Goal: Task Accomplishment & Management: Use online tool/utility

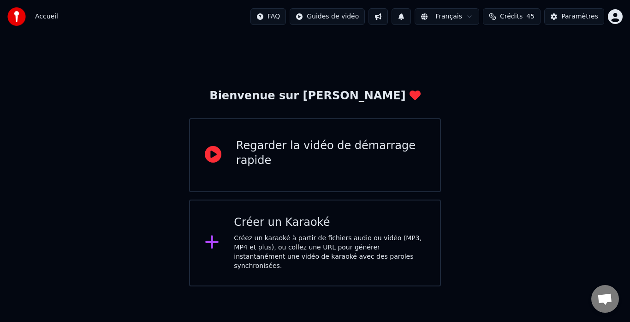
click at [297, 244] on div "Créez un karaoké à partir de fichiers audio ou vidéo (MP3, MP4 et plus), ou col…" at bounding box center [329, 251] width 191 height 37
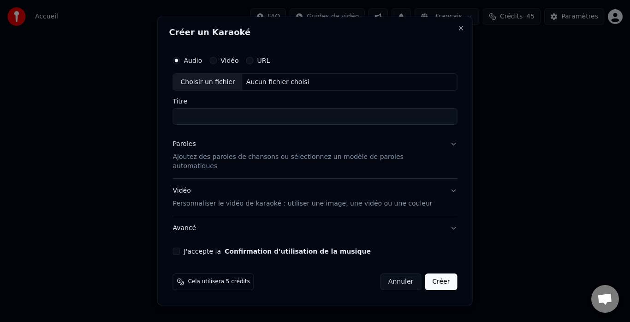
click at [270, 83] on div "Aucun fichier choisi" at bounding box center [278, 81] width 71 height 9
click at [209, 83] on div "Choisir un fichier" at bounding box center [207, 82] width 69 height 17
drag, startPoint x: 359, startPoint y: 120, endPoint x: 124, endPoint y: 125, distance: 235.3
click at [124, 125] on body "**********" at bounding box center [315, 143] width 630 height 286
type input "*"
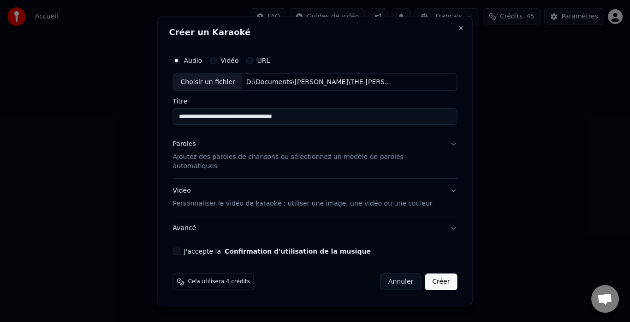
type input "**********"
click at [328, 160] on p "Ajoutez des paroles de chansons ou sélectionnez un modèle de paroles automatiqu…" at bounding box center [308, 162] width 270 height 18
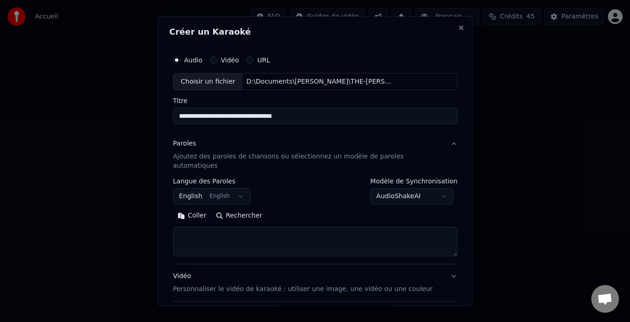
click at [243, 186] on body "**********" at bounding box center [315, 143] width 630 height 286
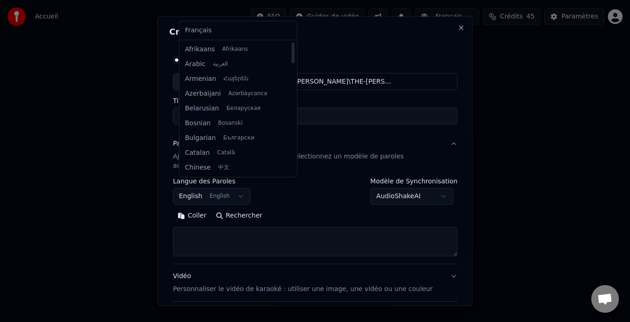
click at [201, 185] on body "**********" at bounding box center [315, 143] width 630 height 286
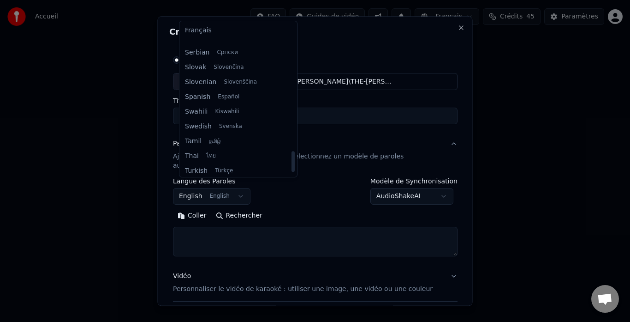
scroll to position [708, 0]
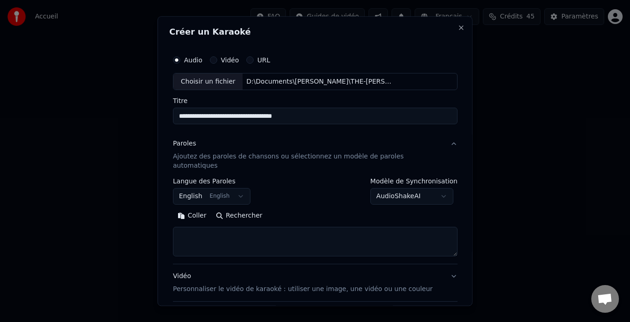
click at [197, 182] on body "**********" at bounding box center [315, 143] width 630 height 286
click at [239, 187] on body "**********" at bounding box center [315, 143] width 630 height 286
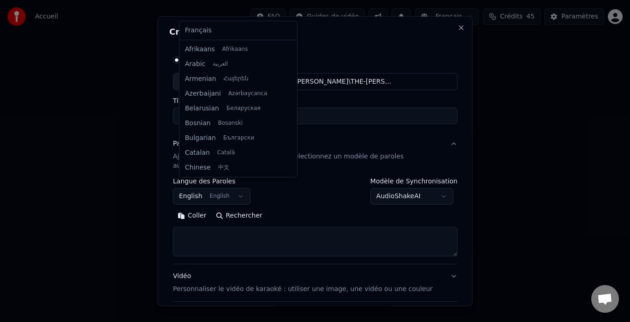
scroll to position [74, 0]
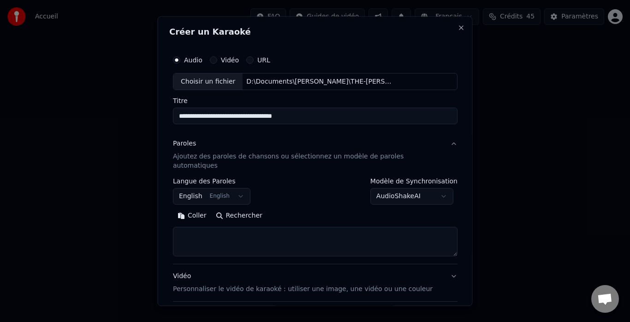
click at [239, 187] on body "**********" at bounding box center [315, 143] width 630 height 286
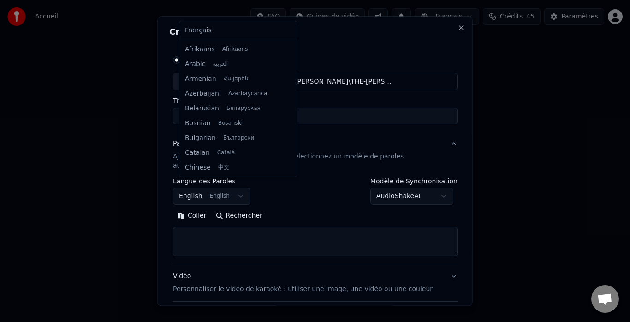
click at [195, 187] on body "**********" at bounding box center [315, 143] width 630 height 286
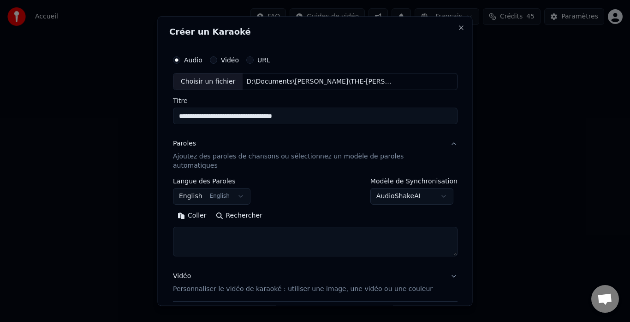
click at [195, 187] on body "**********" at bounding box center [315, 143] width 630 height 286
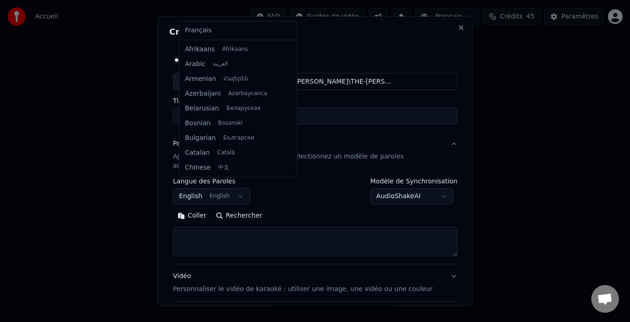
click at [242, 186] on body "**********" at bounding box center [315, 143] width 630 height 286
select select "**"
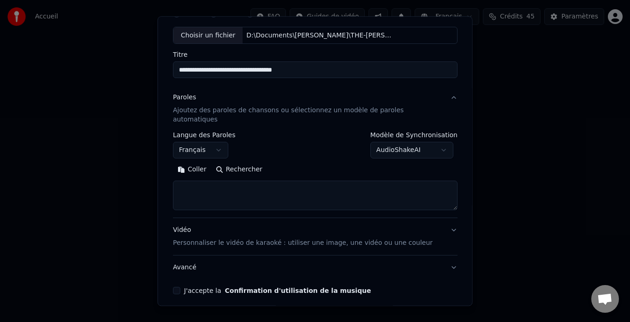
scroll to position [76, 0]
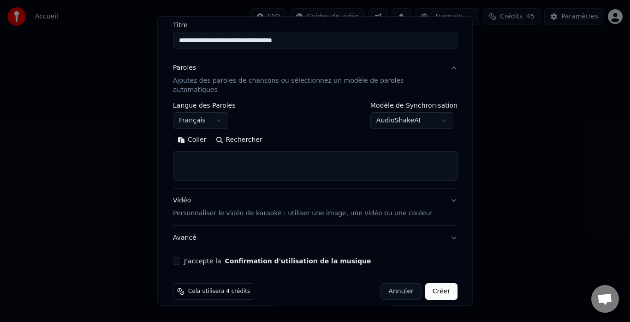
click at [180, 257] on button "J'accepte la Confirmation d'utilisation de la musique" at bounding box center [176, 260] width 7 height 7
click at [393, 111] on body "**********" at bounding box center [315, 143] width 630 height 286
click at [221, 157] on textarea at bounding box center [315, 166] width 285 height 30
paste textarea "**********"
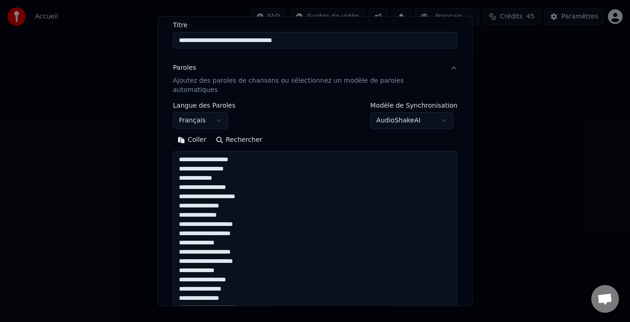
scroll to position [417, 0]
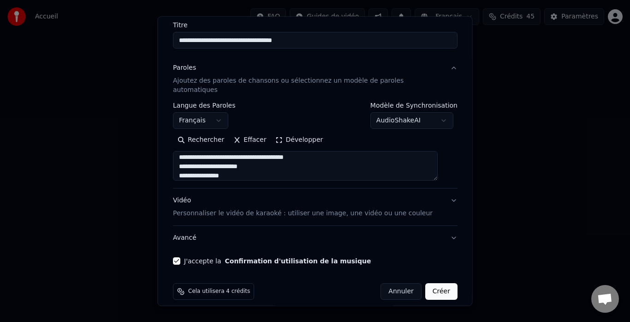
type textarea "**********"
click at [292, 133] on button "Développer" at bounding box center [299, 140] width 57 height 15
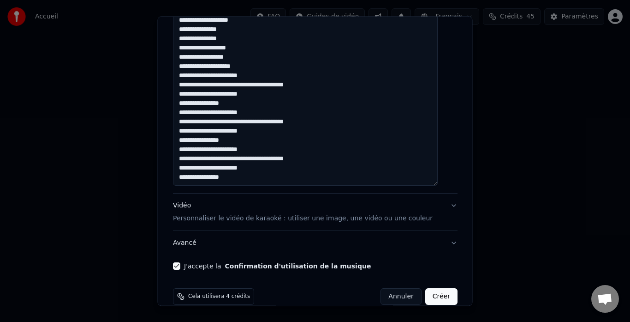
scroll to position [496, 0]
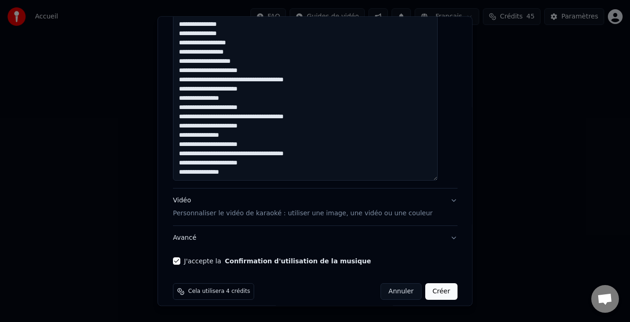
click at [435, 285] on button "Créer" at bounding box center [441, 291] width 32 height 17
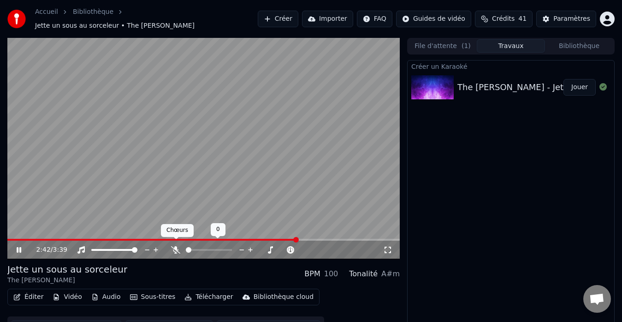
click at [177, 246] on icon at bounding box center [175, 249] width 9 height 7
click at [176, 246] on icon at bounding box center [175, 249] width 5 height 7
click at [177, 246] on icon at bounding box center [175, 249] width 9 height 7
click at [177, 246] on icon at bounding box center [175, 249] width 5 height 7
click at [21, 247] on icon at bounding box center [19, 250] width 5 height 6
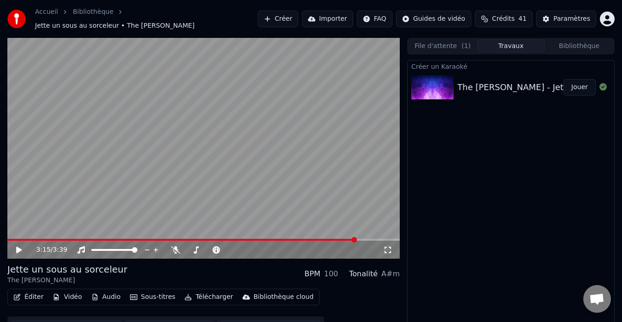
click at [27, 292] on button "Éditer" at bounding box center [28, 296] width 37 height 13
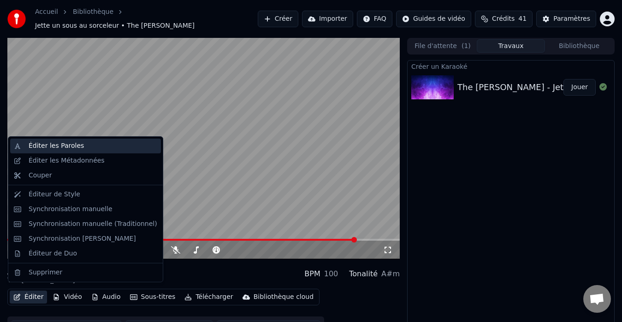
click at [60, 147] on div "Éditer les Paroles" at bounding box center [56, 145] width 55 height 9
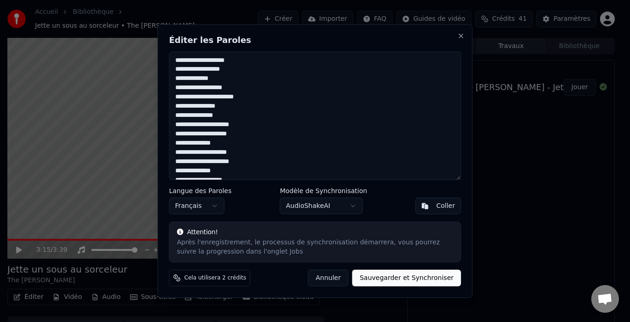
click at [345, 281] on button "Annuler" at bounding box center [328, 277] width 41 height 17
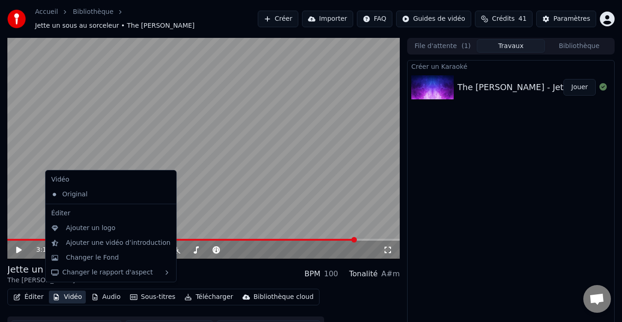
click at [57, 293] on icon "button" at bounding box center [56, 296] width 7 height 6
click at [95, 254] on div "Changer le Fond" at bounding box center [92, 257] width 53 height 9
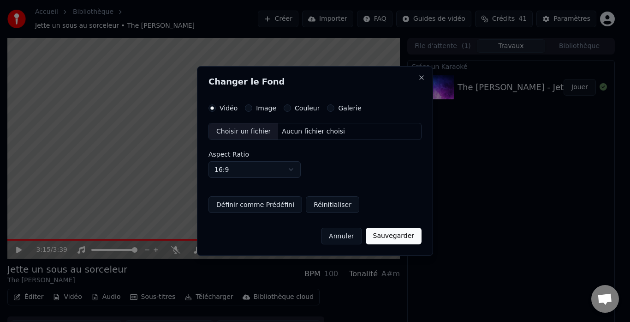
click at [246, 129] on div "Choisir un fichier" at bounding box center [243, 131] width 69 height 17
click at [246, 108] on button "Image" at bounding box center [248, 107] width 7 height 7
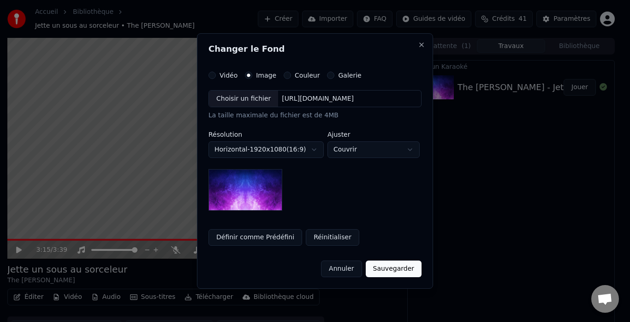
click at [248, 97] on div "Choisir un fichier" at bounding box center [243, 98] width 69 height 17
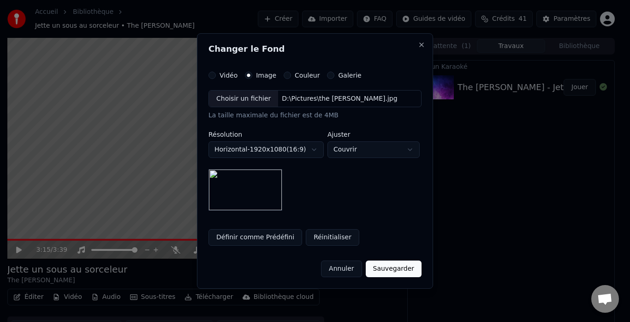
click at [365, 149] on body "**********" at bounding box center [311, 161] width 622 height 322
click at [393, 264] on button "Sauvegarder" at bounding box center [394, 268] width 56 height 17
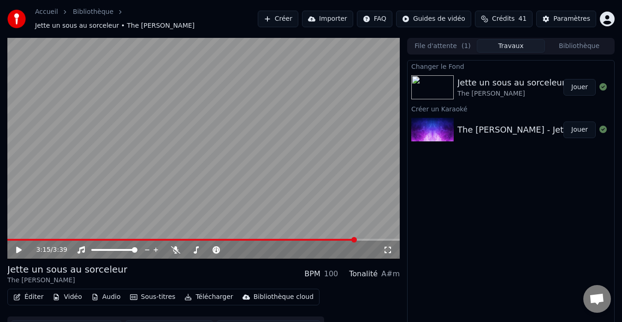
click at [506, 83] on div "Jette un sous au sorceleur" at bounding box center [512, 82] width 108 height 13
click at [576, 83] on button "Jouer" at bounding box center [580, 87] width 32 height 17
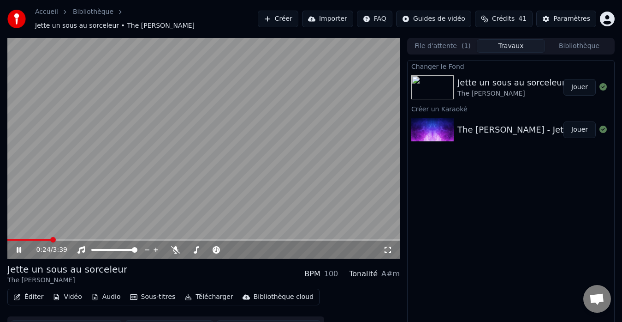
click at [389, 246] on icon at bounding box center [387, 249] width 9 height 7
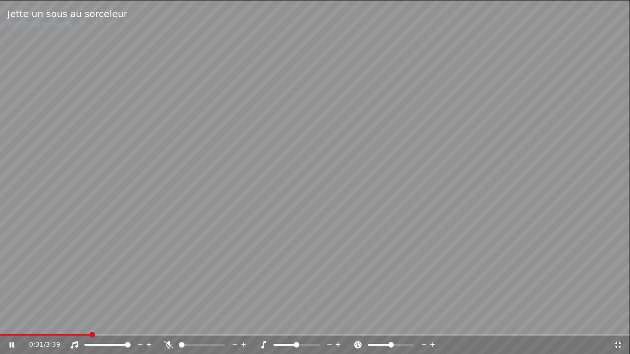
drag, startPoint x: 529, startPoint y: 232, endPoint x: 562, endPoint y: 254, distance: 39.8
click at [619, 321] on icon at bounding box center [618, 344] width 9 height 7
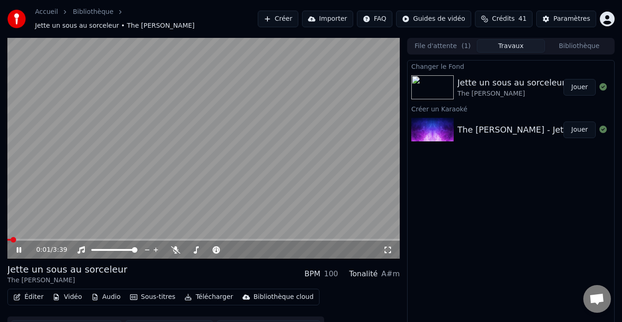
click at [14, 245] on div "0:01 / 3:39" at bounding box center [203, 249] width 385 height 9
click at [17, 246] on icon at bounding box center [25, 249] width 21 height 7
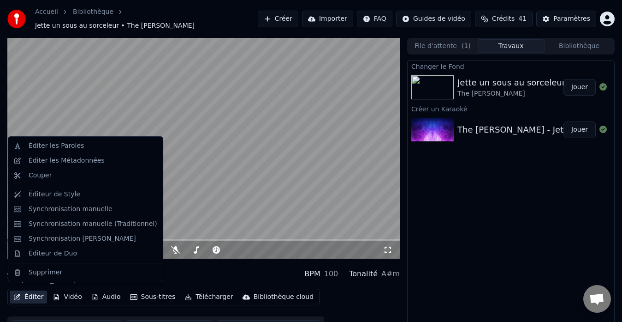
click at [23, 294] on button "Éditer" at bounding box center [28, 296] width 37 height 13
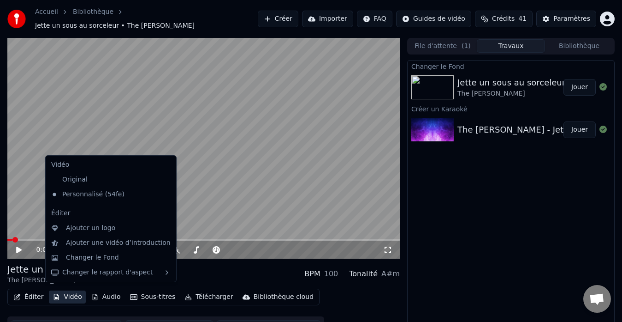
click at [63, 292] on button "Vidéo" at bounding box center [67, 296] width 36 height 13
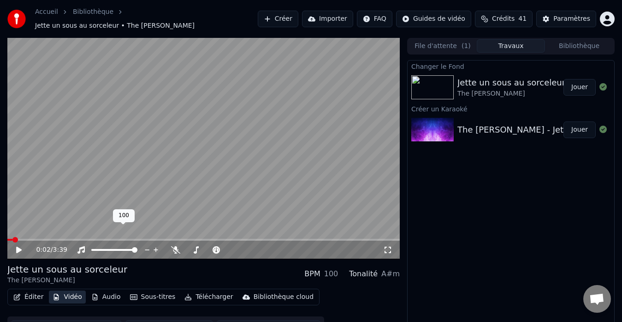
scroll to position [14, 0]
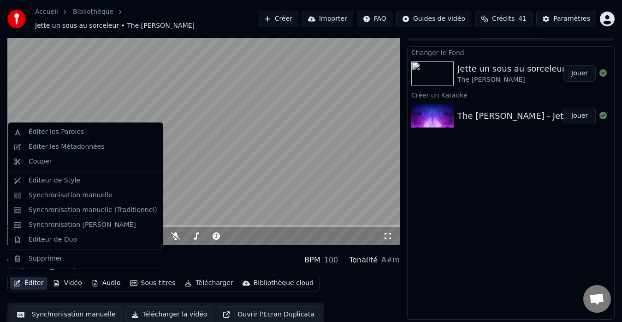
click at [29, 279] on button "Éditer" at bounding box center [28, 282] width 37 height 13
click at [48, 145] on div "Éditer les Métadonnées" at bounding box center [67, 146] width 76 height 9
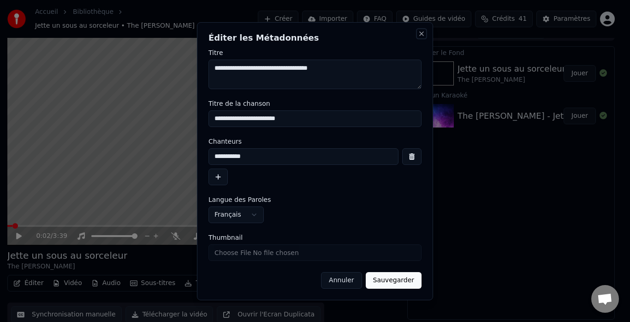
click at [420, 34] on button "Close" at bounding box center [421, 33] width 7 height 7
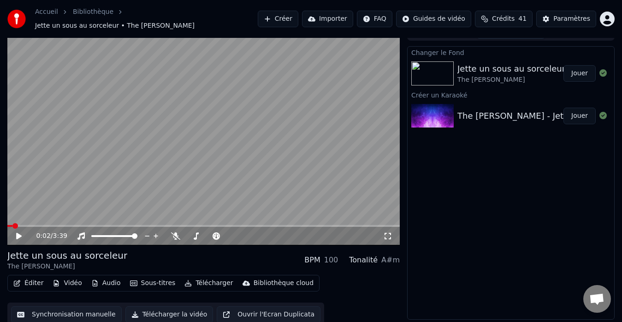
click at [61, 277] on button "Vidéo" at bounding box center [67, 282] width 36 height 13
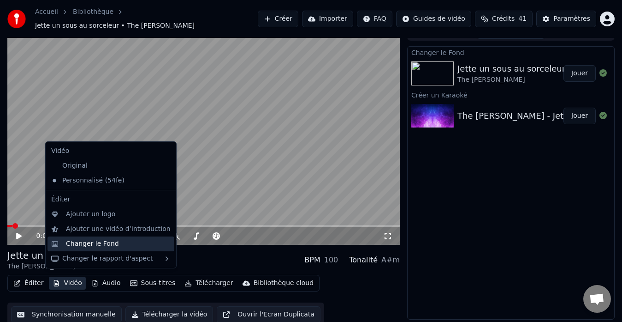
click at [89, 244] on div "Changer le Fond" at bounding box center [92, 243] width 53 height 9
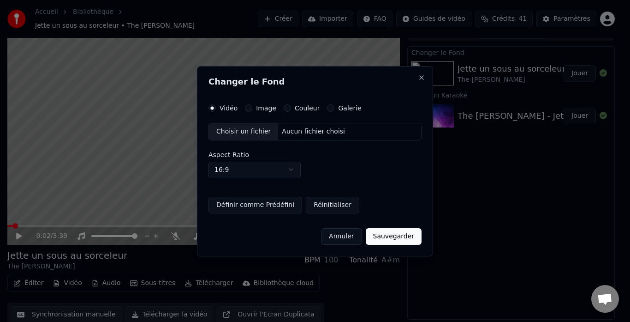
click at [248, 106] on button "Image" at bounding box center [248, 107] width 7 height 7
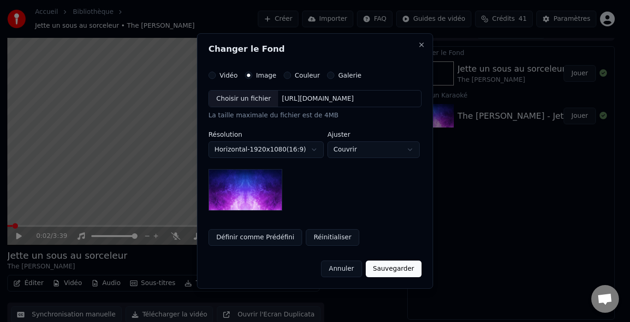
click at [239, 98] on div "Choisir un fichier" at bounding box center [243, 98] width 69 height 17
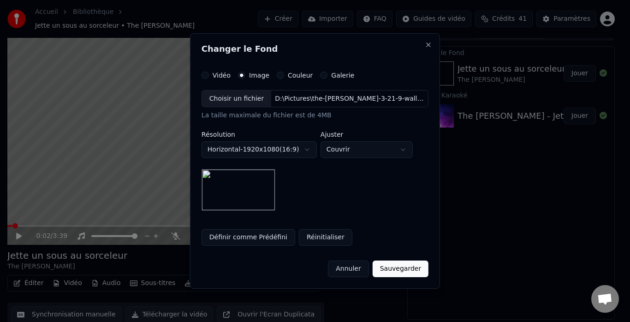
click at [403, 268] on button "Sauvegarder" at bounding box center [401, 268] width 56 height 17
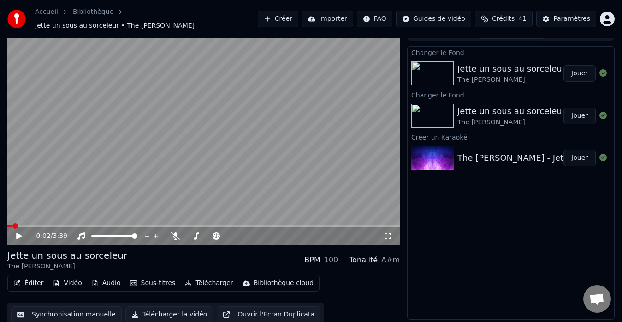
click at [574, 71] on button "Jouer" at bounding box center [580, 73] width 32 height 17
click at [20, 233] on icon at bounding box center [19, 236] width 5 height 6
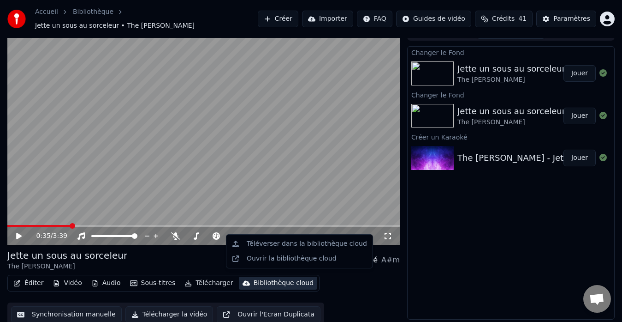
click at [255, 278] on div "Bibliothèque cloud" at bounding box center [284, 282] width 60 height 9
click at [274, 259] on div "Ouvrir la bibliothèque cloud" at bounding box center [292, 258] width 90 height 9
click at [269, 278] on div "Bibliothèque cloud" at bounding box center [284, 282] width 60 height 9
click at [295, 246] on div "Téléverser dans la bibliothèque cloud" at bounding box center [307, 243] width 120 height 9
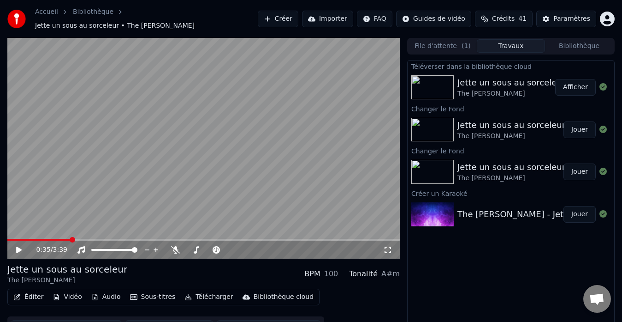
click at [206, 292] on button "Télécharger" at bounding box center [209, 296] width 56 height 13
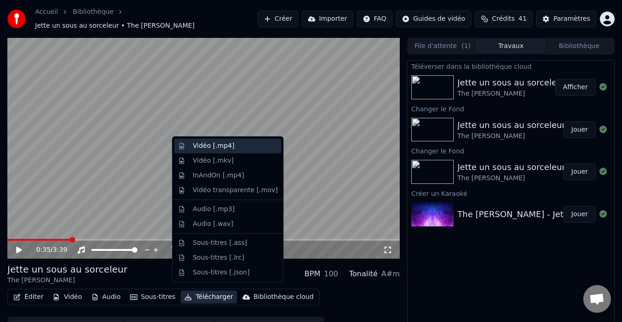
click at [205, 144] on div "Vidéo [.mp4]" at bounding box center [214, 145] width 42 height 9
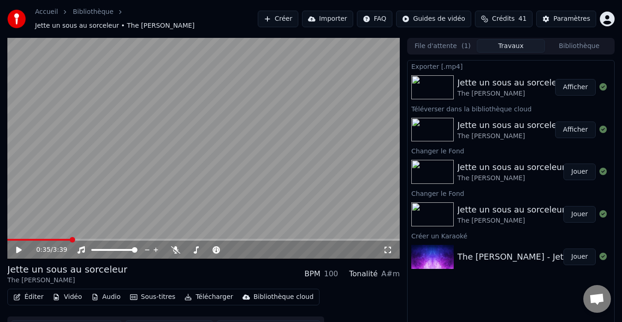
click at [492, 296] on div "Exporter [.mp4] Jette un sous au sorceleur The [PERSON_NAME] Afficher Téléverse…" at bounding box center [511, 196] width 208 height 273
click at [577, 40] on button "Bibliothèque" at bounding box center [579, 45] width 68 height 13
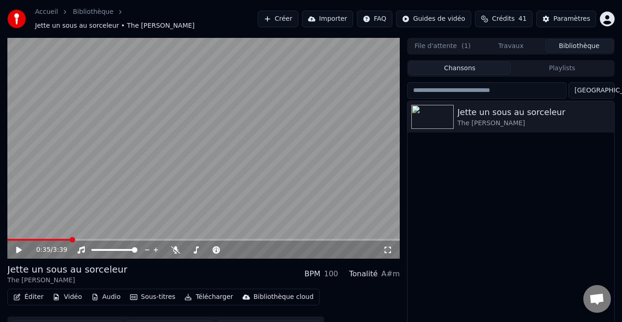
click at [510, 43] on button "Travaux" at bounding box center [511, 45] width 68 height 13
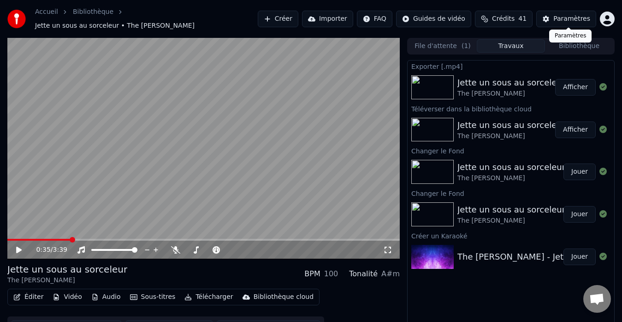
click at [572, 14] on div "Paramètres" at bounding box center [572, 18] width 37 height 9
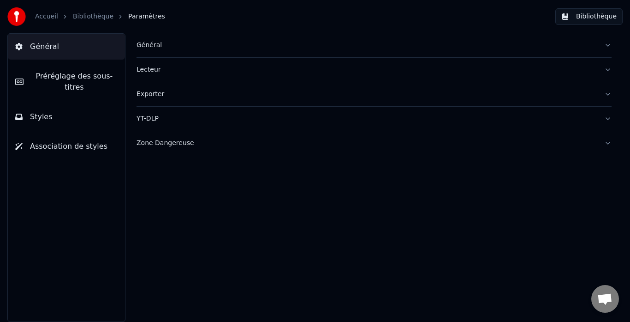
click at [608, 90] on button "Exporter" at bounding box center [374, 94] width 475 height 24
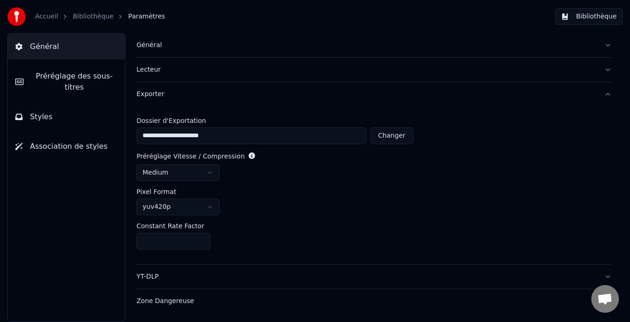
click at [38, 14] on link "Accueil" at bounding box center [46, 16] width 23 height 9
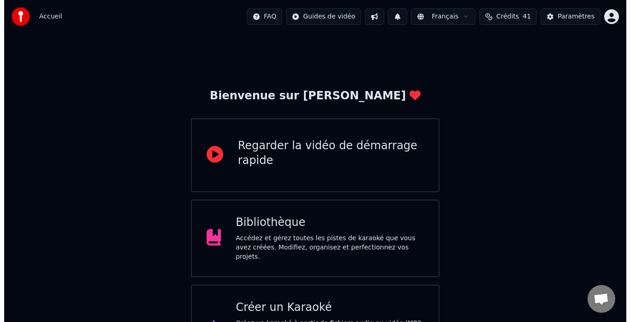
scroll to position [36, 0]
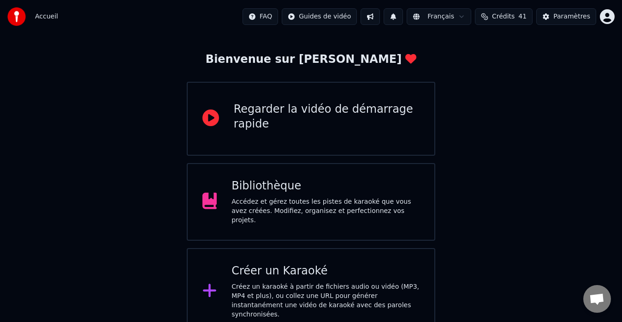
click at [275, 282] on div "Créez un karaoké à partir de fichiers audio ou vidéo (MP3, MP4 et plus), ou col…" at bounding box center [326, 300] width 188 height 37
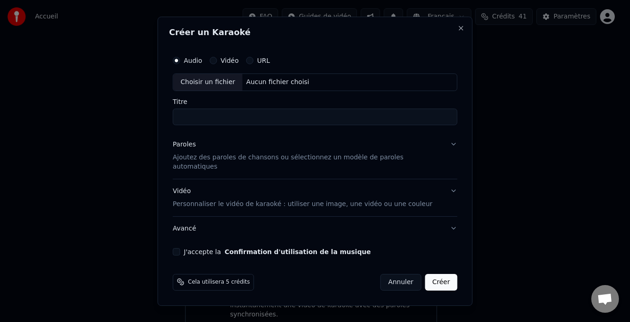
click at [220, 85] on div "Choisir un fichier" at bounding box center [207, 82] width 69 height 17
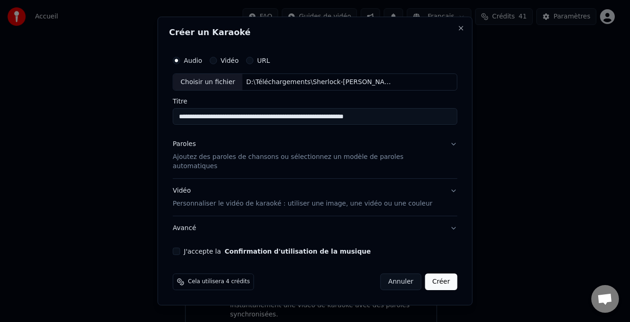
drag, startPoint x: 409, startPoint y: 122, endPoint x: 178, endPoint y: 141, distance: 231.5
click at [178, 141] on div "**********" at bounding box center [315, 161] width 315 height 289
type input "**********"
click at [253, 158] on p "Ajoutez des paroles de chansons ou sélectionnez un modèle de paroles automatiqu…" at bounding box center [308, 162] width 270 height 18
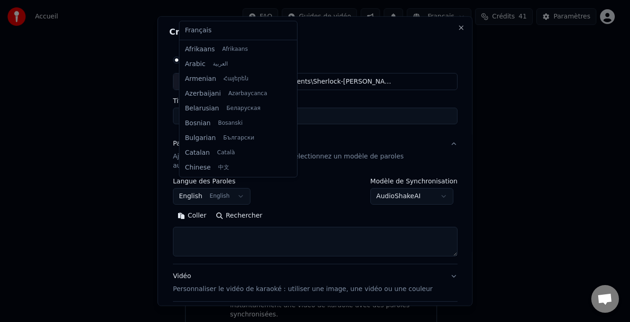
click at [241, 188] on body "**********" at bounding box center [311, 149] width 622 height 371
select select "**"
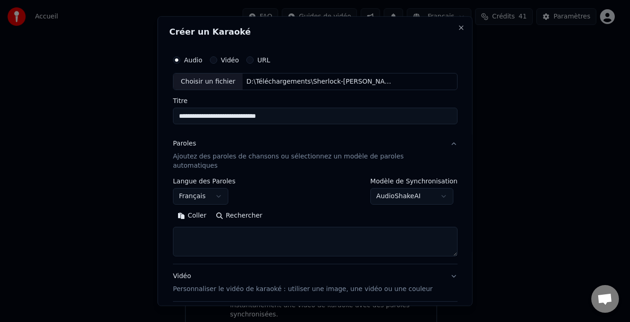
click at [237, 234] on textarea at bounding box center [315, 242] width 285 height 30
paste textarea "**********"
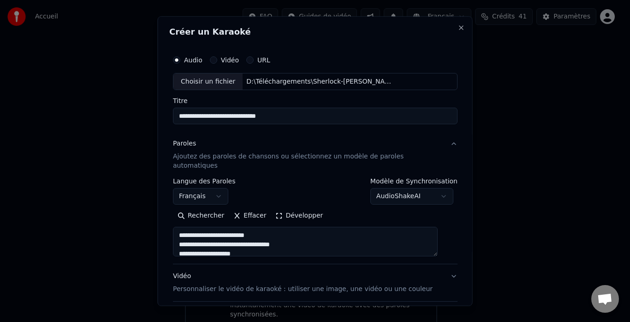
scroll to position [334, 0]
click at [296, 209] on button "Développer" at bounding box center [299, 216] width 57 height 15
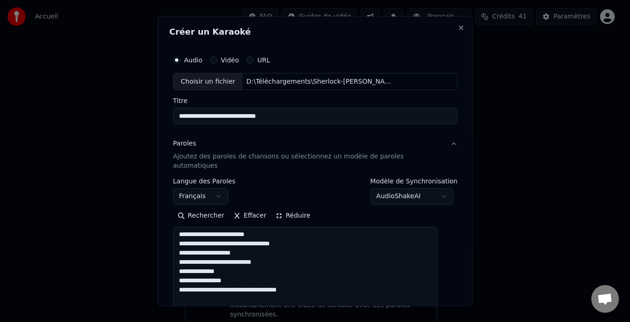
scroll to position [0, 0]
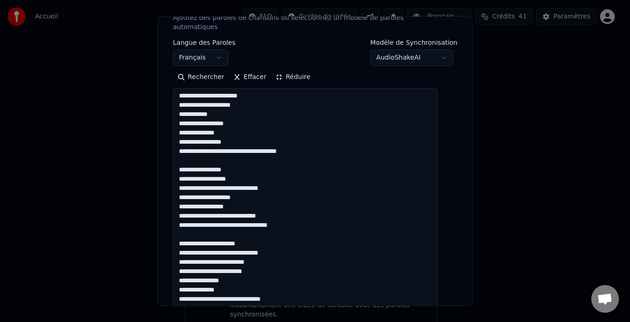
scroll to position [185, 0]
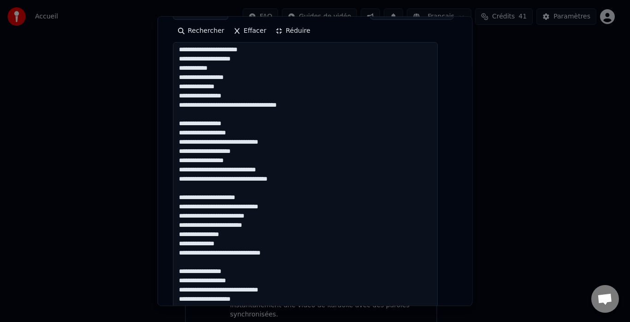
click at [227, 194] on textarea "**********" at bounding box center [305, 225] width 265 height 367
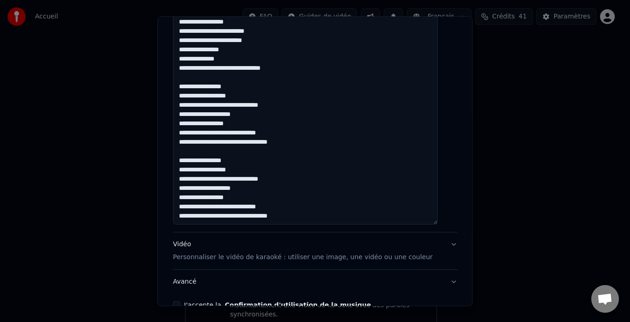
scroll to position [413, 0]
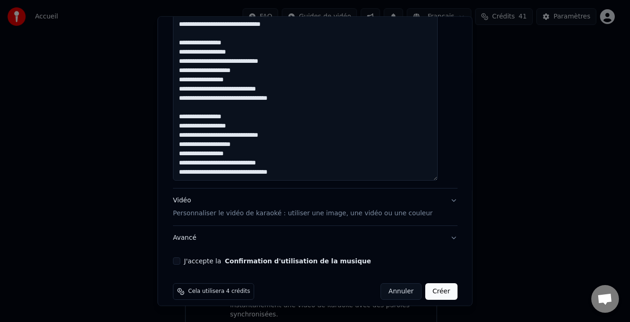
type textarea "**********"
click at [180, 257] on button "J'accepte la Confirmation d'utilisation de la musique" at bounding box center [176, 260] width 7 height 7
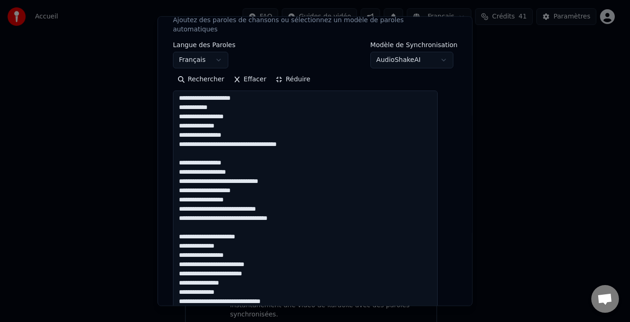
click at [281, 72] on button "Réduire" at bounding box center [293, 79] width 44 height 15
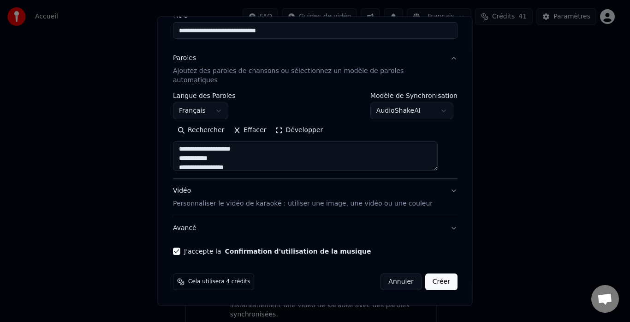
scroll to position [76, 0]
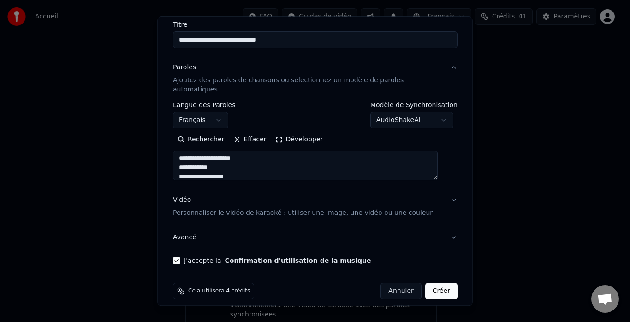
click at [249, 209] on p "Personnaliser le vidéo de karaoké : utiliser une image, une vidéo ou une couleur" at bounding box center [303, 213] width 260 height 9
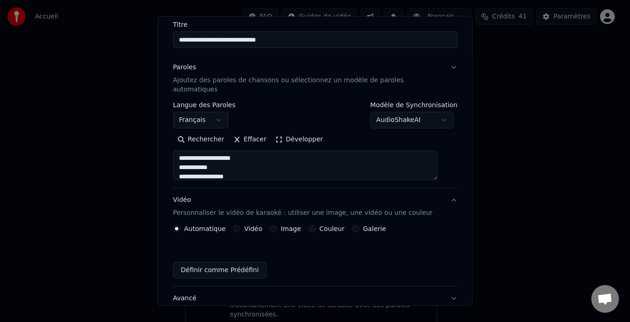
scroll to position [51, 0]
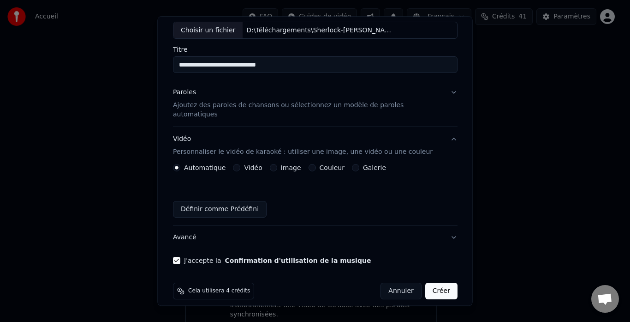
click at [276, 164] on button "Image" at bounding box center [272, 167] width 7 height 7
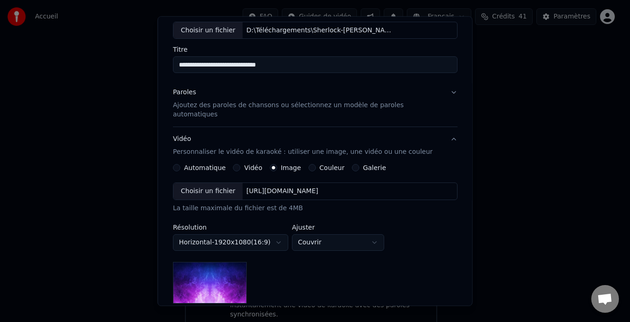
click at [205, 183] on div "Choisir un fichier" at bounding box center [207, 191] width 69 height 17
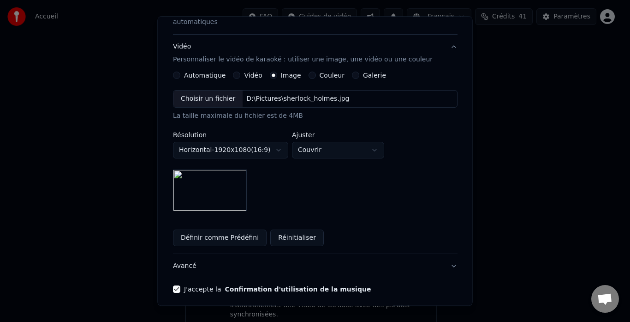
scroll to position [172, 0]
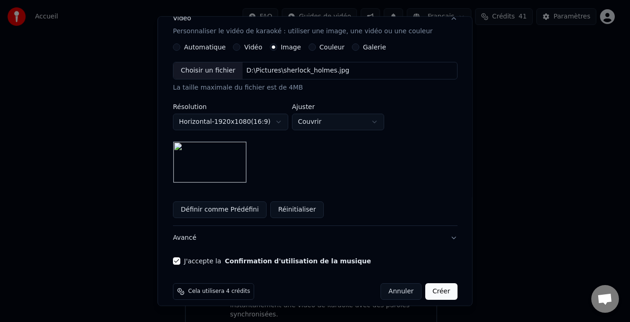
click at [430, 283] on button "Créer" at bounding box center [441, 291] width 32 height 17
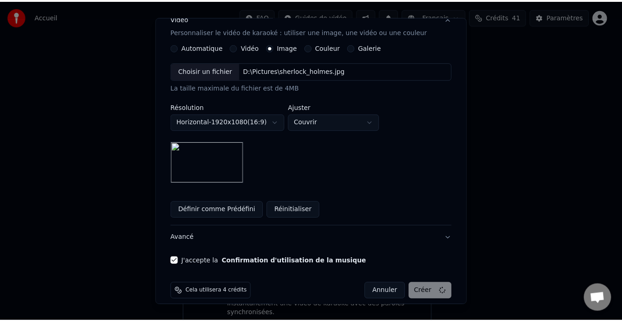
scroll to position [7, 0]
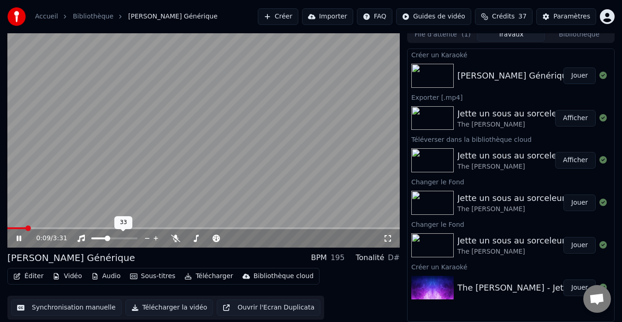
click at [107, 240] on span at bounding box center [108, 238] width 6 height 6
drag, startPoint x: 390, startPoint y: 234, endPoint x: 389, endPoint y: 244, distance: 10.7
click at [389, 234] on icon at bounding box center [387, 237] width 9 height 7
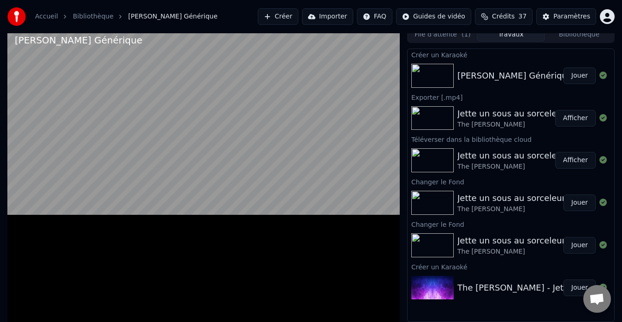
scroll to position [2, 0]
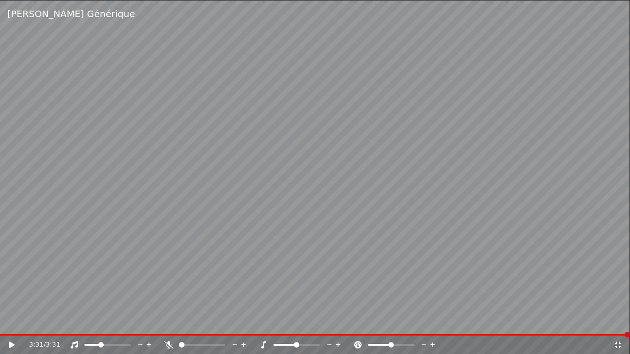
click at [616, 321] on icon at bounding box center [618, 345] width 6 height 6
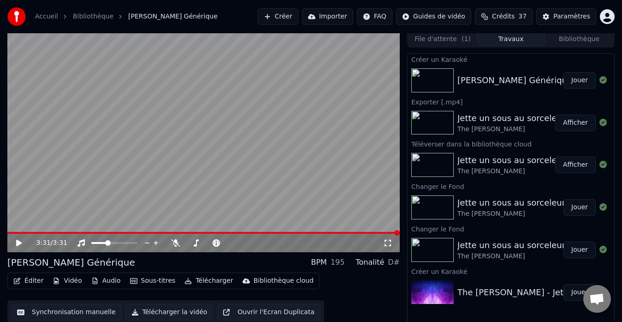
click at [177, 230] on video at bounding box center [203, 141] width 393 height 221
click at [178, 232] on span at bounding box center [203, 233] width 393 height 2
click at [197, 232] on span at bounding box center [203, 233] width 393 height 2
click at [259, 230] on video at bounding box center [203, 141] width 393 height 221
click at [257, 232] on span at bounding box center [203, 233] width 393 height 2
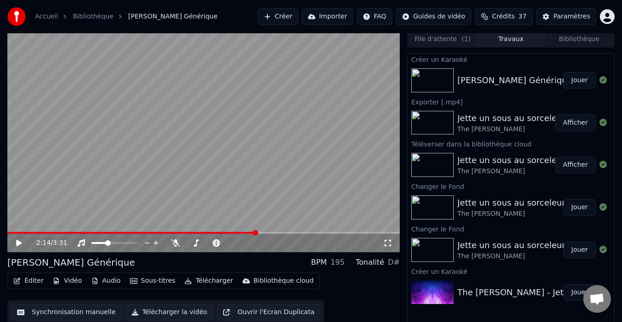
click at [21, 241] on icon at bounding box center [25, 242] width 21 height 7
click at [19, 241] on icon at bounding box center [25, 242] width 21 height 7
click at [510, 14] on span "Crédits" at bounding box center [503, 16] width 23 height 9
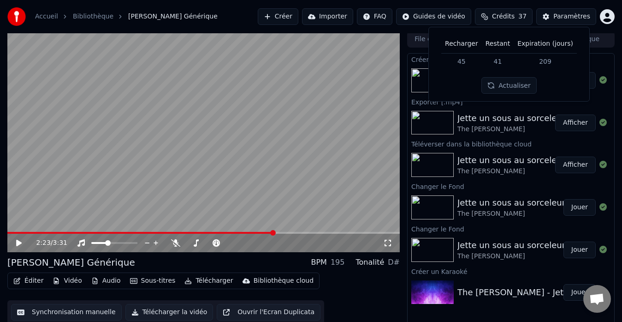
click at [464, 60] on td "45" at bounding box center [461, 61] width 41 height 17
click at [464, 62] on td "45" at bounding box center [461, 61] width 41 height 17
click at [606, 17] on html "Accueil Bibliothèque [PERSON_NAME] Générique Créer Importer FAQ Guides de vidéo…" at bounding box center [311, 159] width 622 height 322
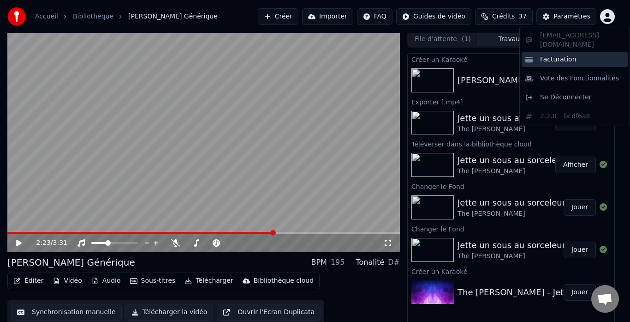
click at [552, 55] on span "Facturation" at bounding box center [558, 59] width 36 height 9
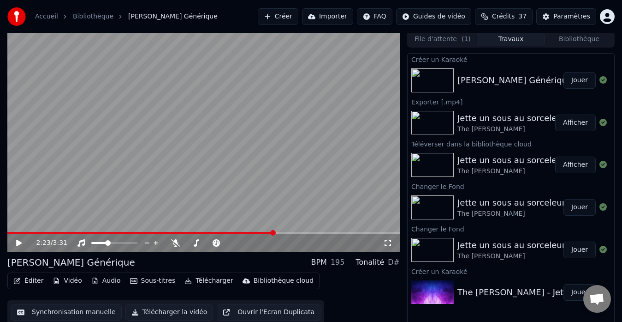
drag, startPoint x: 273, startPoint y: 228, endPoint x: 4, endPoint y: 235, distance: 269.0
click at [4, 235] on div "2:23 / 3:31 Sherlock [PERSON_NAME] Générique BPM 195 Tonalité D# Éditer Vidéo A…" at bounding box center [311, 178] width 622 height 295
click at [8, 231] on video at bounding box center [203, 141] width 393 height 221
click at [9, 232] on span at bounding box center [140, 233] width 267 height 2
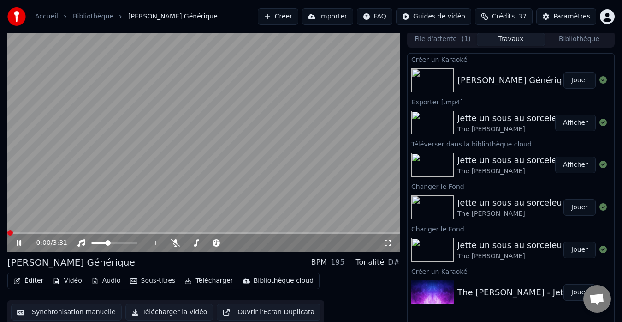
click at [7, 233] on span at bounding box center [7, 233] width 0 height 2
click at [388, 243] on icon at bounding box center [387, 242] width 9 height 7
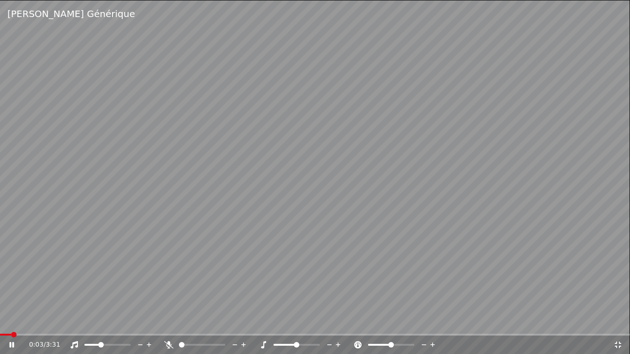
drag, startPoint x: 105, startPoint y: 343, endPoint x: 130, endPoint y: 348, distance: 25.5
click at [130, 321] on div at bounding box center [116, 344] width 74 height 9
drag, startPoint x: 125, startPoint y: 343, endPoint x: 130, endPoint y: 345, distance: 5.7
click at [130, 321] on div at bounding box center [116, 344] width 74 height 9
click at [125, 321] on span at bounding box center [107, 345] width 46 height 2
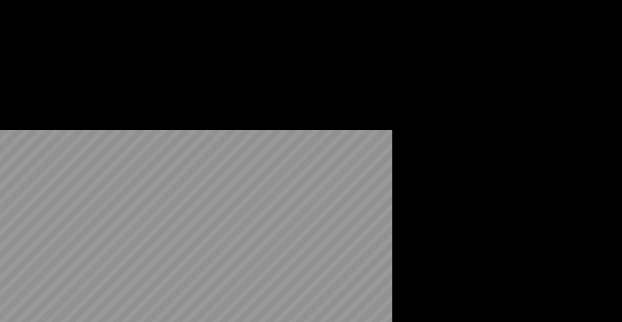
scroll to position [0, 0]
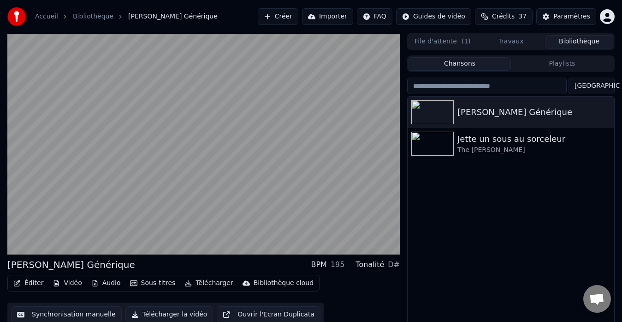
click at [569, 43] on button "Bibliothèque" at bounding box center [579, 41] width 68 height 13
